Goal: Check status

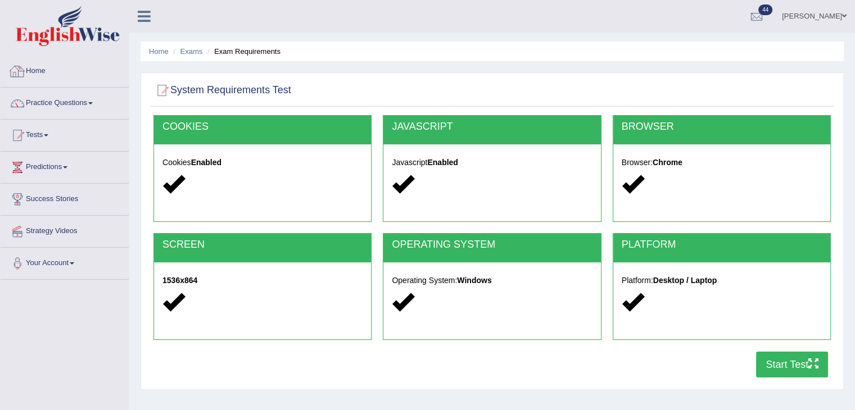
click at [65, 66] on link "Home" at bounding box center [65, 70] width 128 height 28
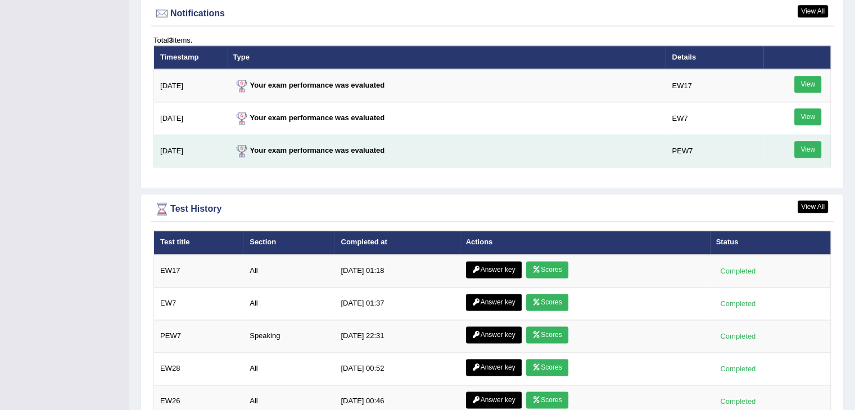
scroll to position [1461, 0]
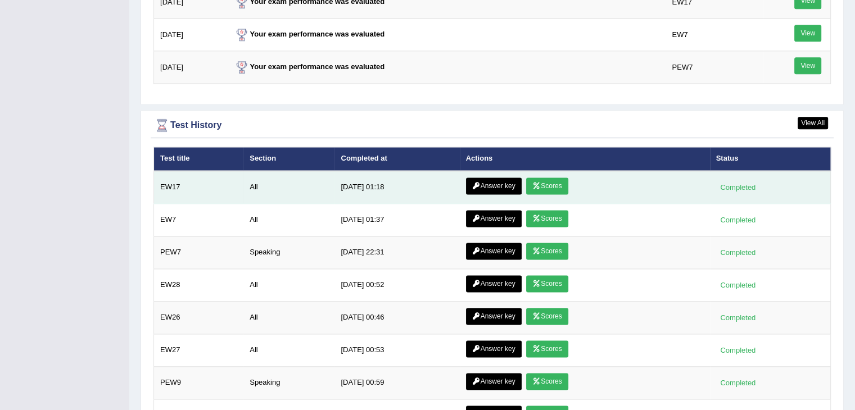
click at [553, 178] on link "Scores" at bounding box center [547, 186] width 42 height 17
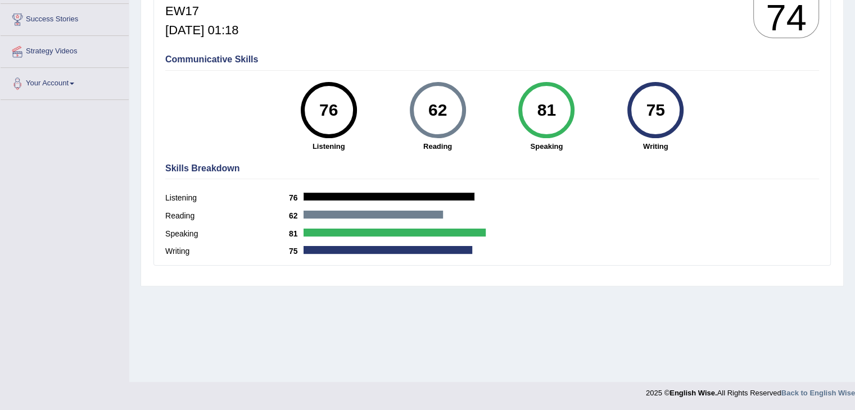
scroll to position [11, 0]
